Goal: Find specific page/section: Find specific page/section

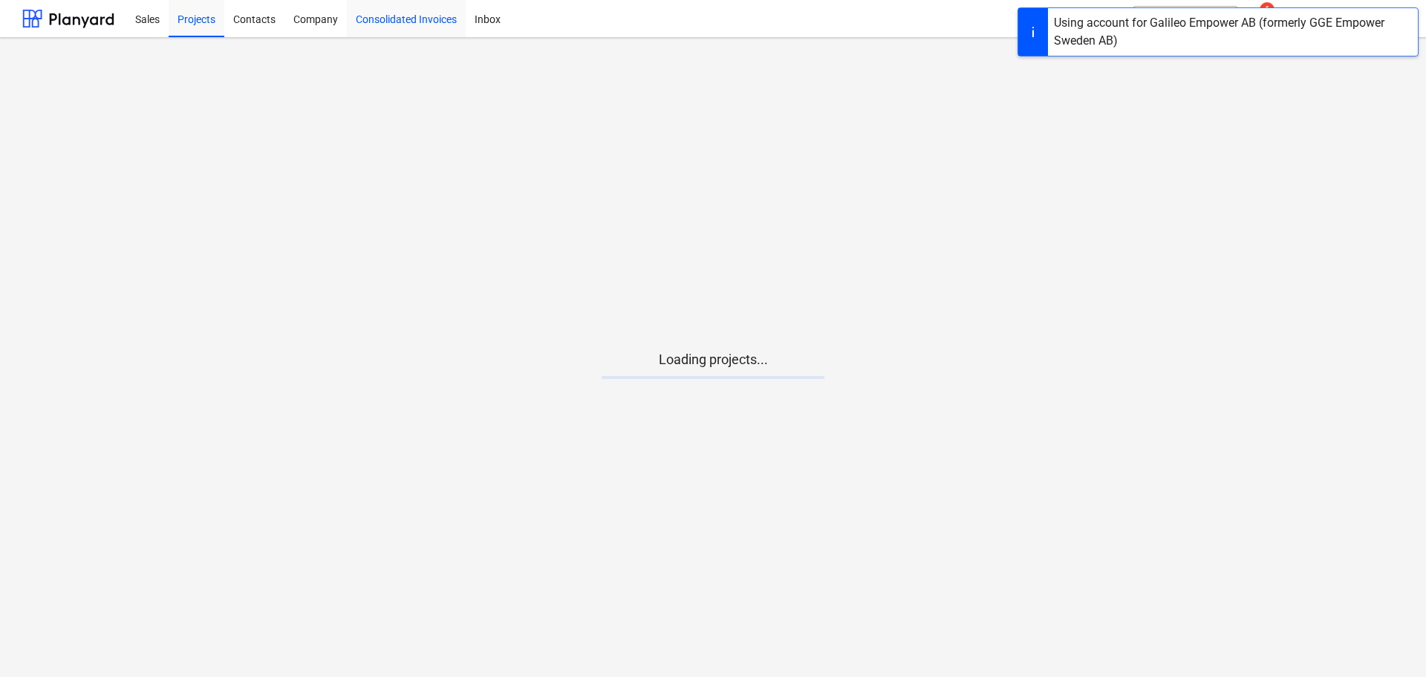
click at [374, 16] on div "Consolidated Invoices" at bounding box center [406, 18] width 119 height 38
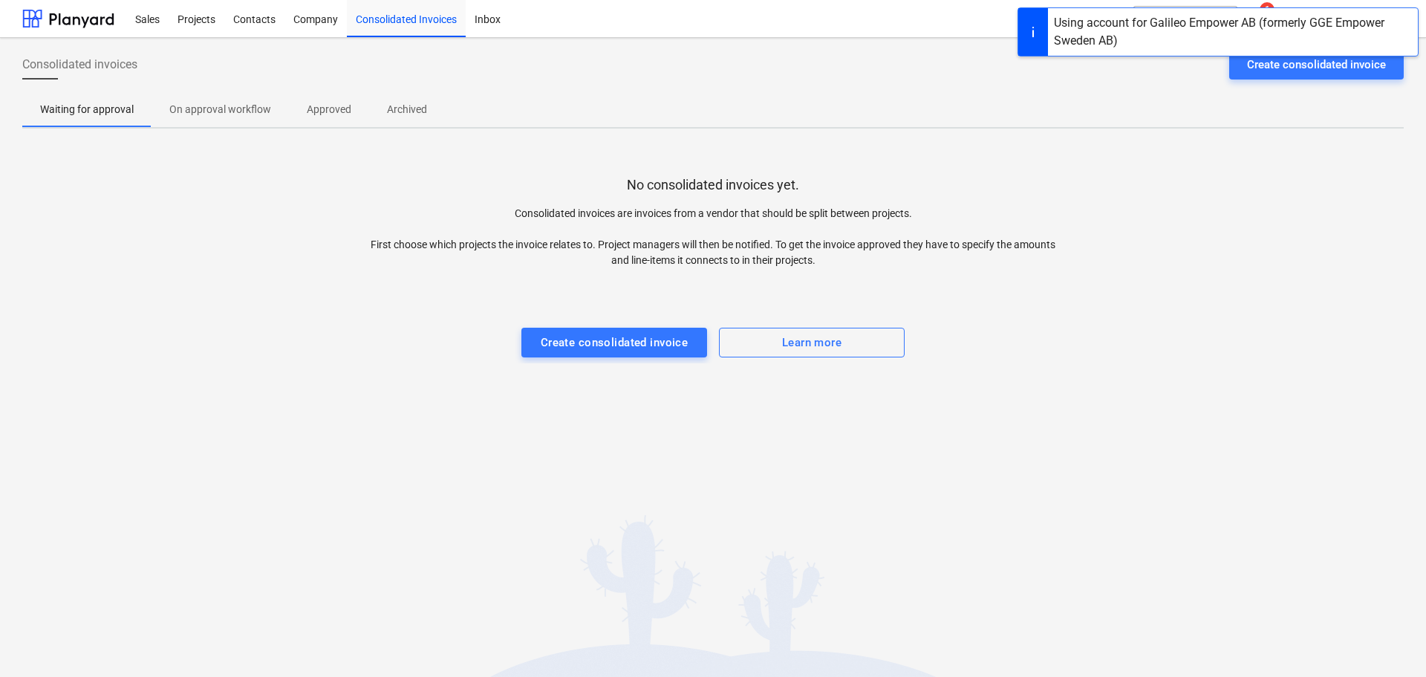
click at [317, 117] on p "Approved" at bounding box center [329, 110] width 45 height 16
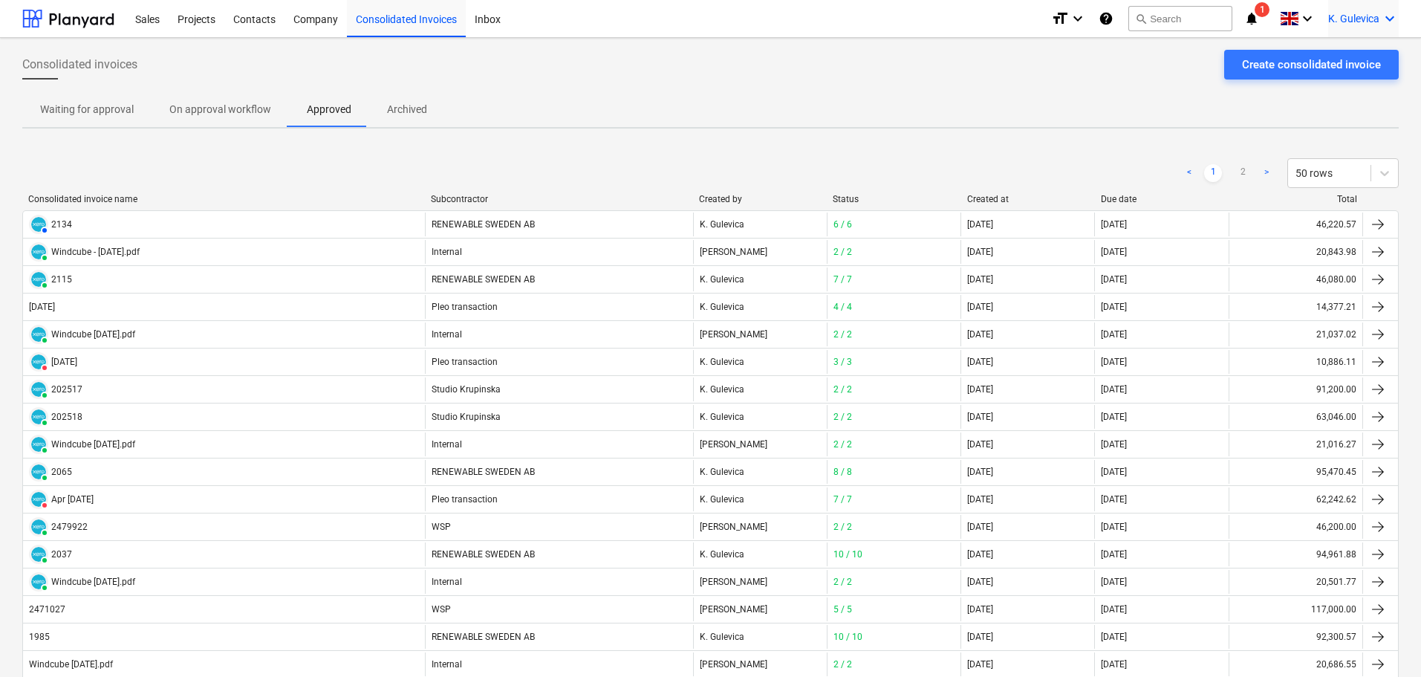
click at [1373, 19] on span "K. Gulevica" at bounding box center [1353, 19] width 51 height 12
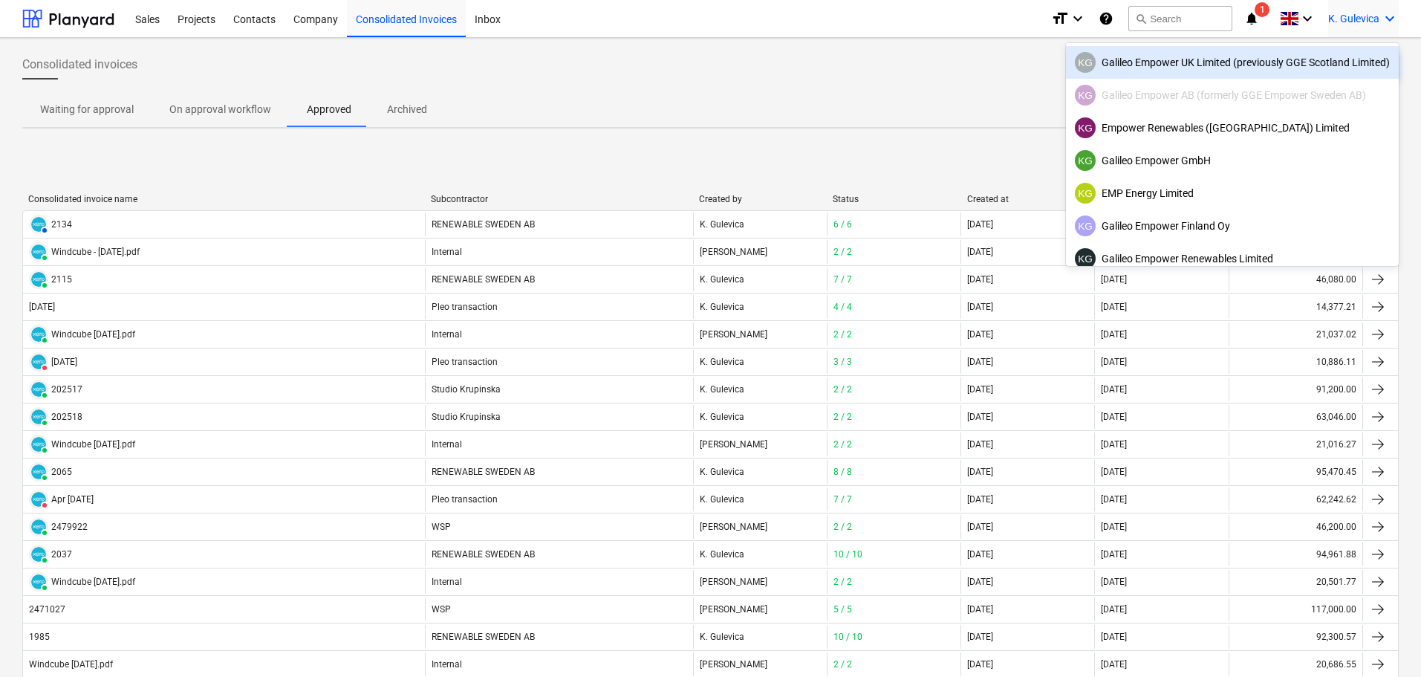
click at [1250, 57] on div "KG Galileo Empower UK Limited (previously GGE Scotland Limited)" at bounding box center [1232, 62] width 315 height 21
